Goal: Task Accomplishment & Management: Use online tool/utility

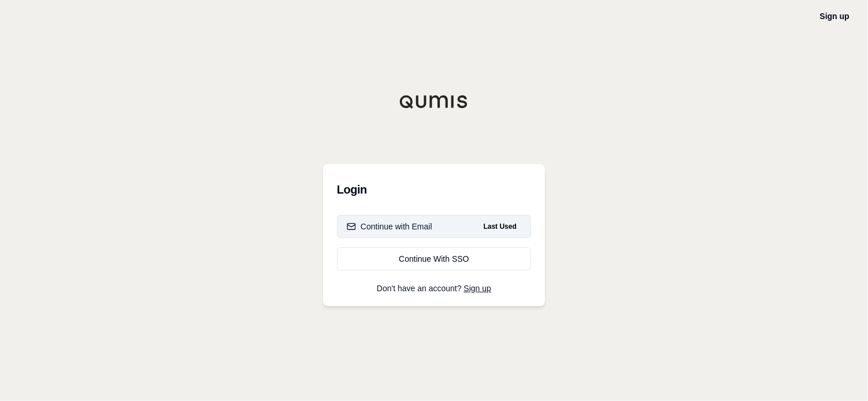
click at [458, 228] on button "Continue with Email Last Used" at bounding box center [434, 226] width 194 height 23
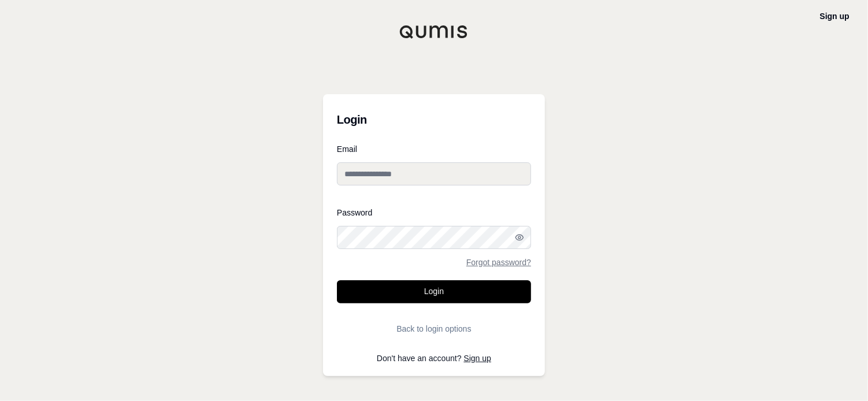
click at [402, 172] on input "Email" at bounding box center [434, 173] width 194 height 23
type input "**********"
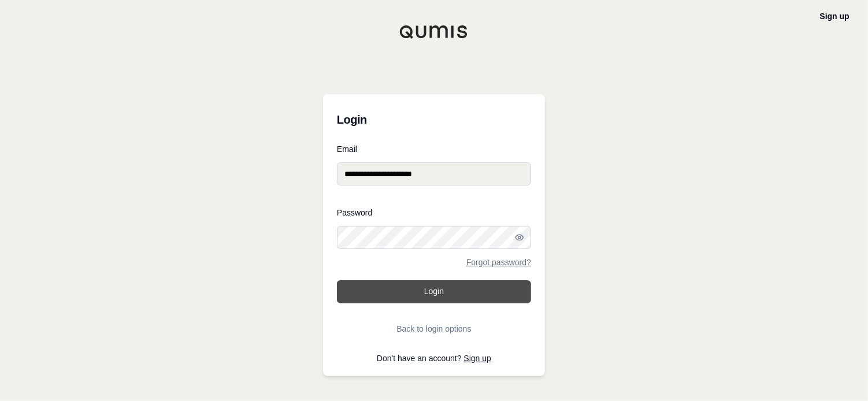
click at [446, 291] on button "Login" at bounding box center [434, 291] width 194 height 23
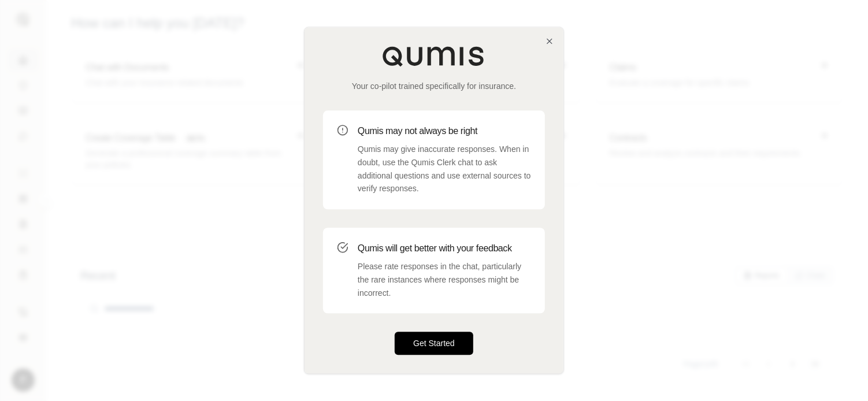
click at [445, 341] on button "Get Started" at bounding box center [434, 343] width 79 height 23
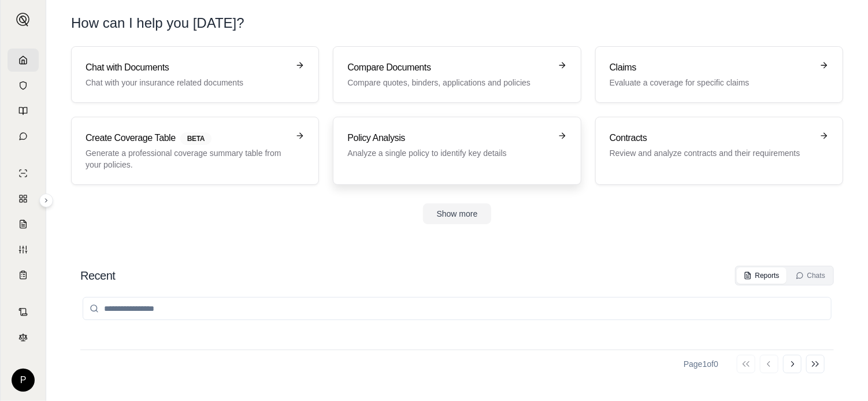
click at [503, 147] on p "Analyze a single policy to identify key details" at bounding box center [448, 153] width 203 height 12
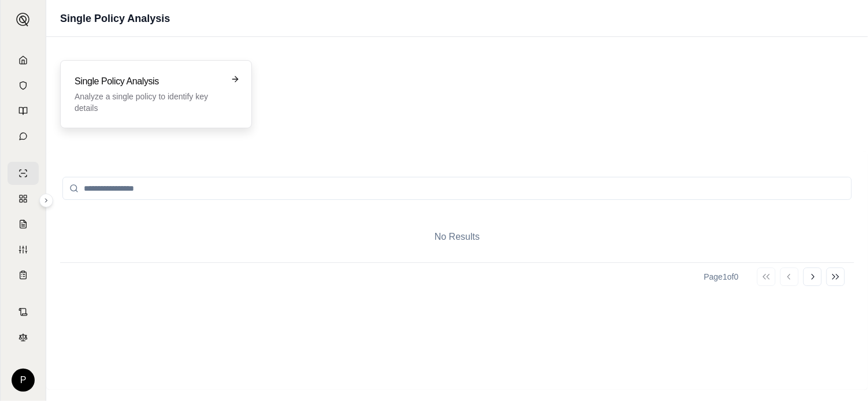
click at [199, 97] on p "Analyze a single policy to identify key details" at bounding box center [148, 102] width 147 height 23
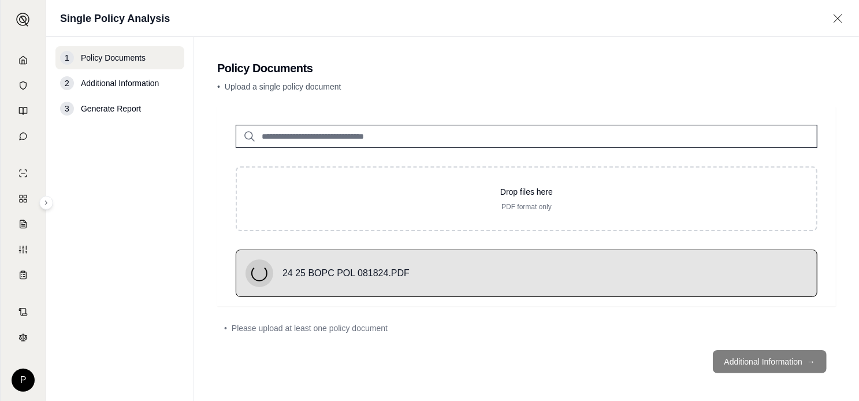
click at [773, 357] on footer "Additional Information →" at bounding box center [526, 362] width 619 height 42
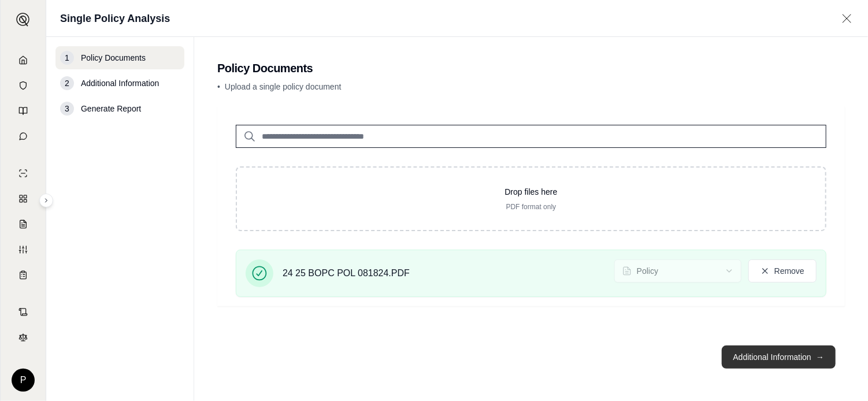
click at [779, 354] on button "Additional Information →" at bounding box center [779, 357] width 114 height 23
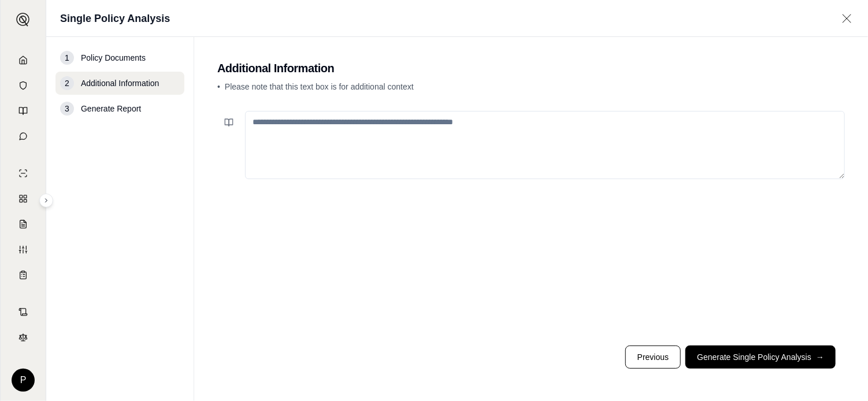
click at [318, 125] on textarea at bounding box center [545, 145] width 600 height 68
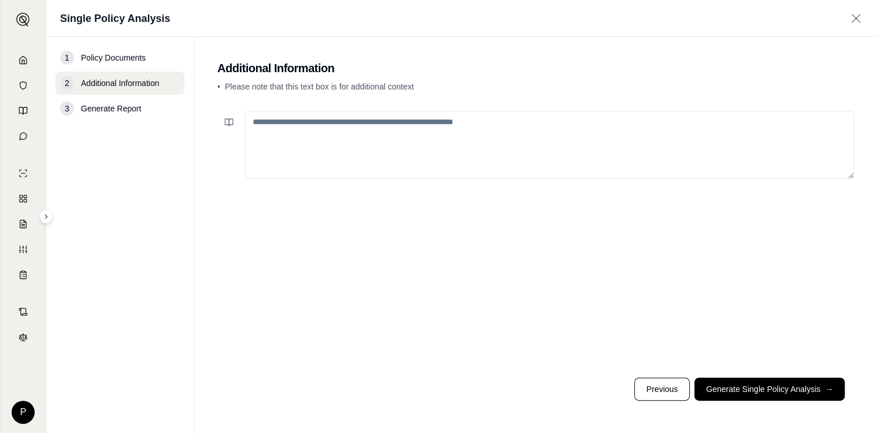
click at [306, 119] on textarea at bounding box center [549, 145] width 609 height 68
paste textarea "**********"
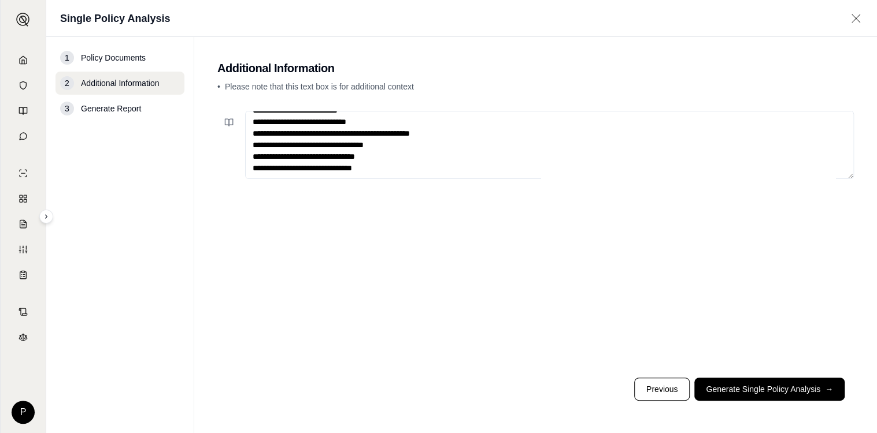
scroll to position [63, 0]
type textarea "**********"
click at [783, 386] on button "Generate Single Policy Analysis →" at bounding box center [769, 389] width 150 height 23
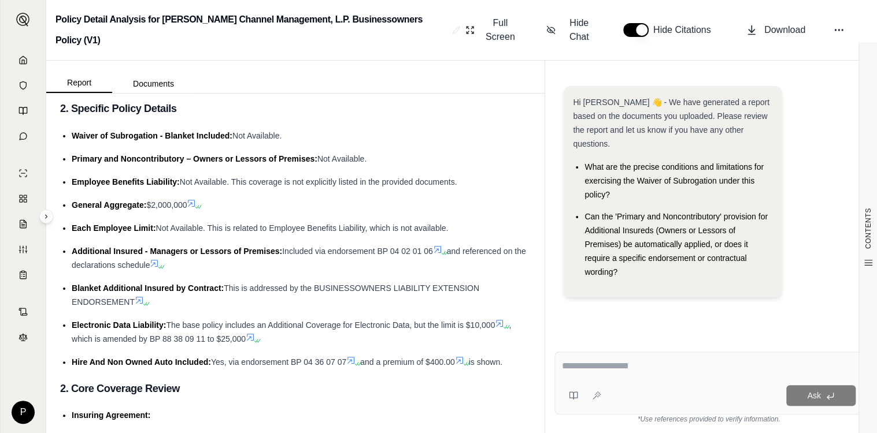
scroll to position [347, 0]
